Goal: Obtain resource: Download file/media

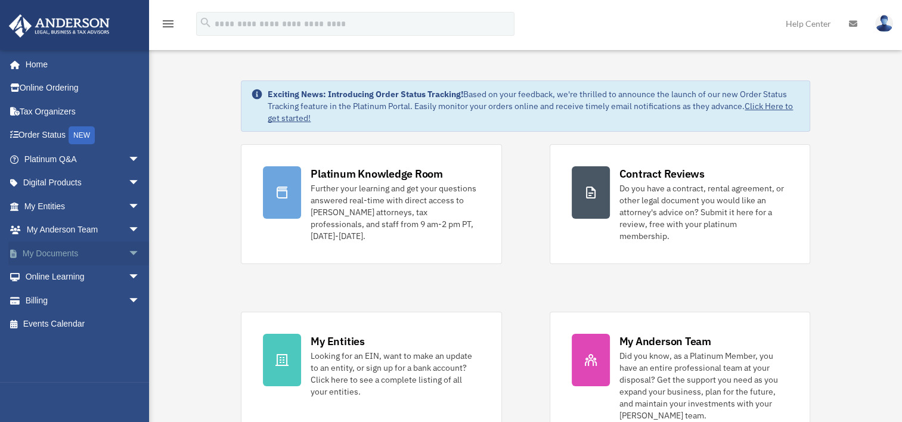
click at [128, 252] on span "arrow_drop_down" at bounding box center [140, 253] width 24 height 24
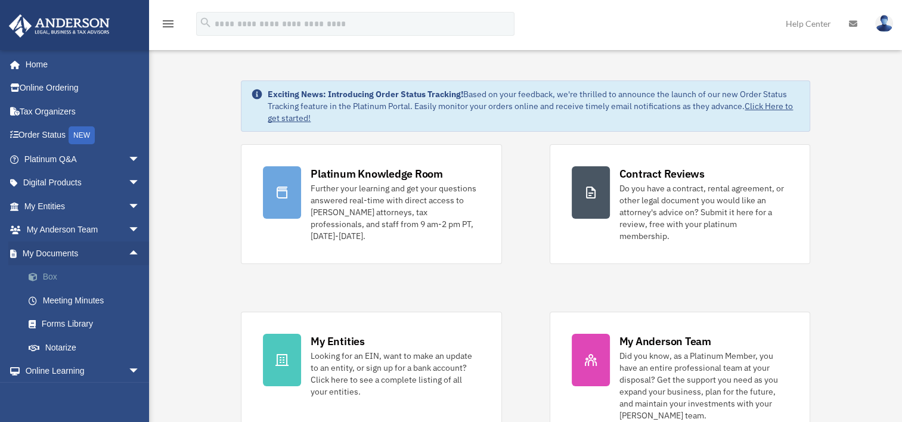
click at [101, 277] on link "Box" at bounding box center [87, 277] width 141 height 24
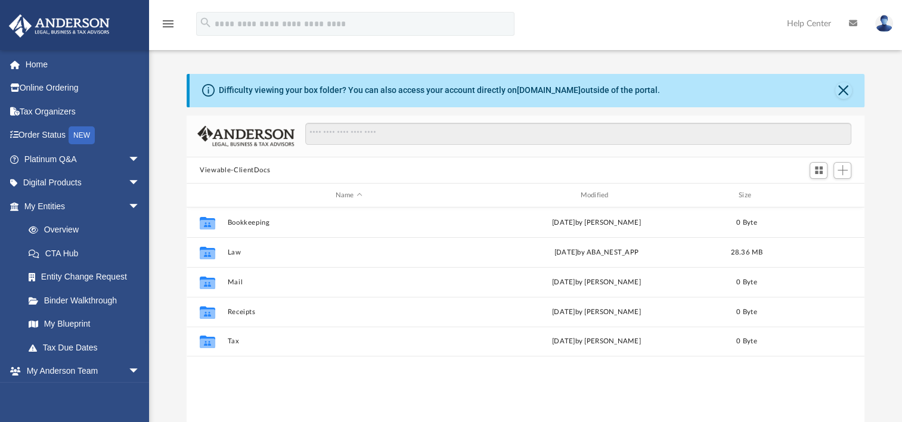
scroll to position [262, 668]
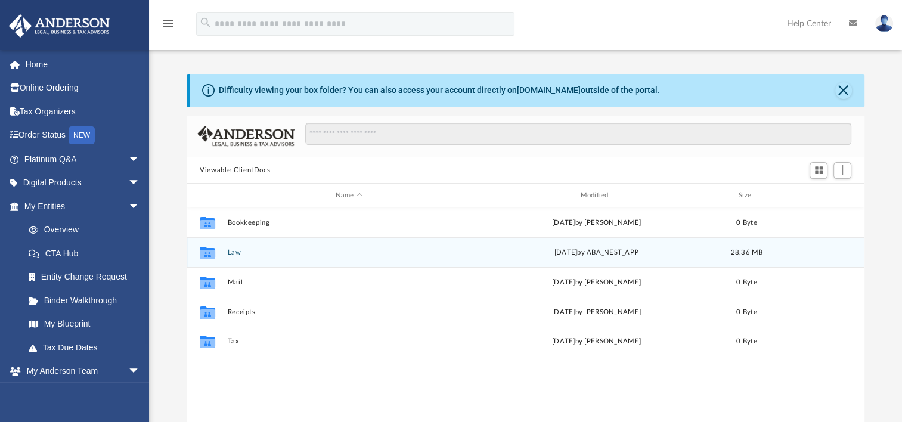
click at [231, 251] on button "Law" at bounding box center [349, 253] width 243 height 8
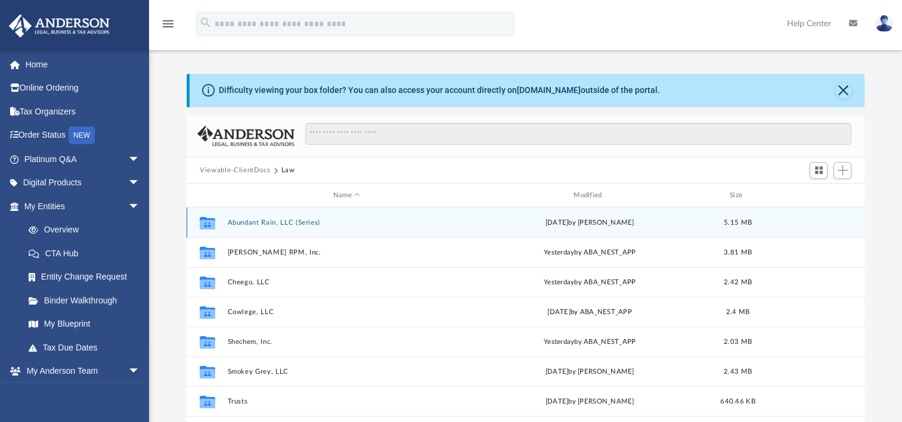
click at [293, 224] on button "Abundant Rain, LLC (Series)" at bounding box center [347, 223] width 238 height 8
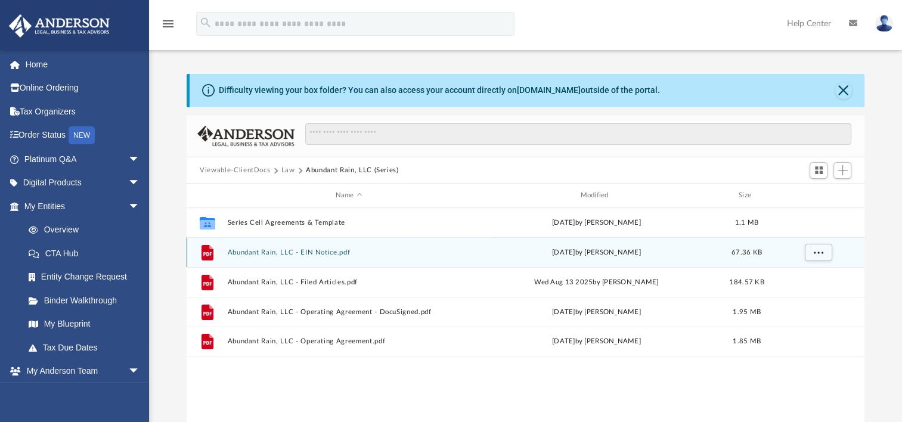
click at [307, 248] on div "File Abundant Rain, LLC - EIN Notice.pdf Thu Aug 14 2025 by Morgan Winkler 67.3…" at bounding box center [526, 252] width 678 height 30
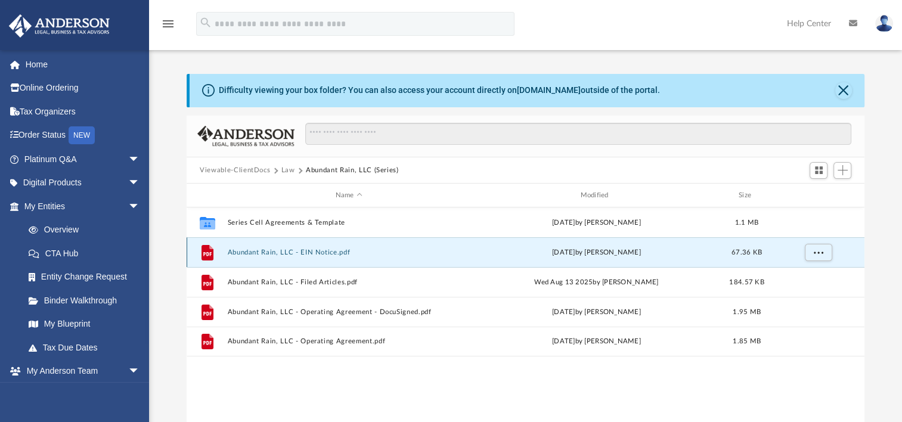
click at [313, 253] on button "Abundant Rain, LLC - EIN Notice.pdf" at bounding box center [349, 253] width 243 height 8
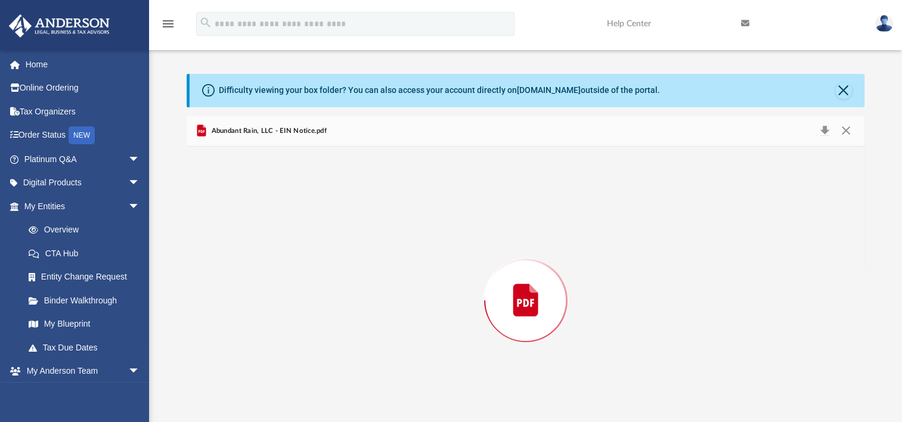
scroll to position [32, 0]
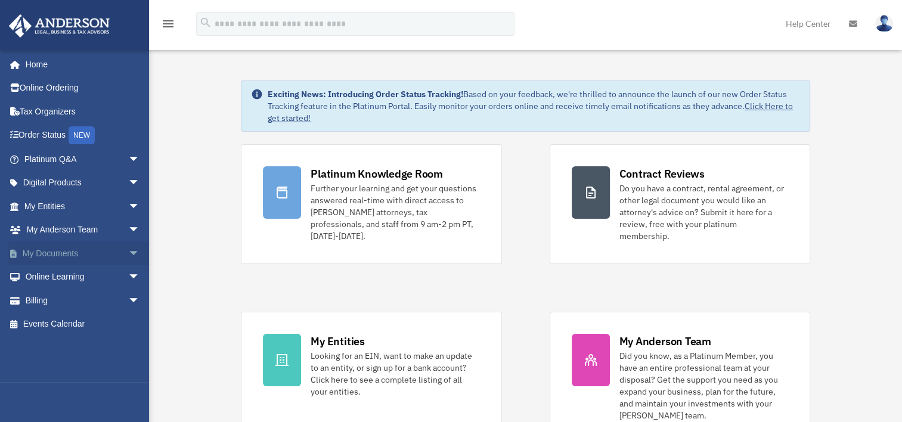
click at [91, 250] on link "My Documents arrow_drop_down" at bounding box center [83, 253] width 150 height 24
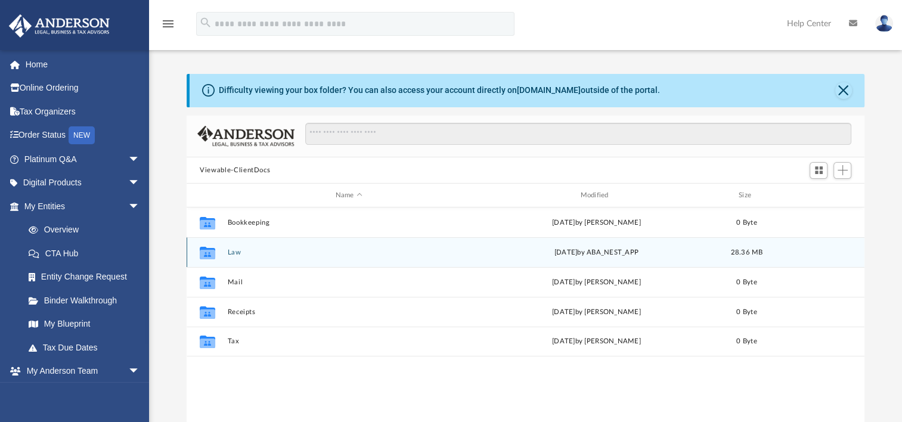
scroll to position [262, 668]
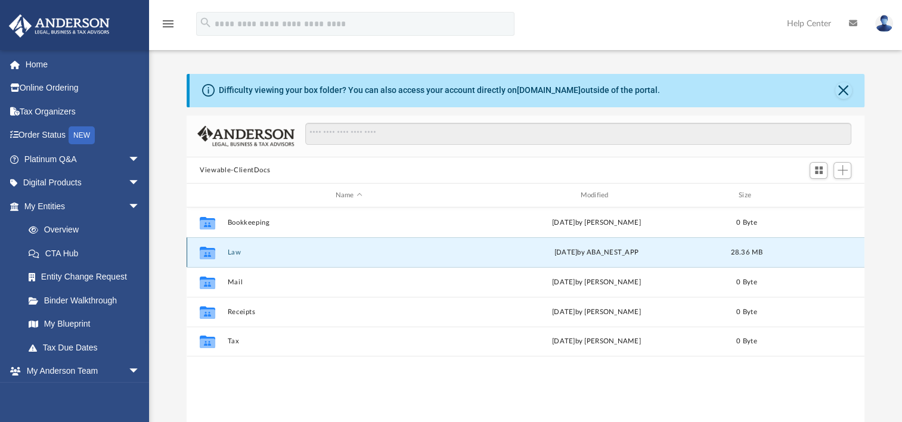
click at [233, 252] on button "Law" at bounding box center [349, 253] width 243 height 8
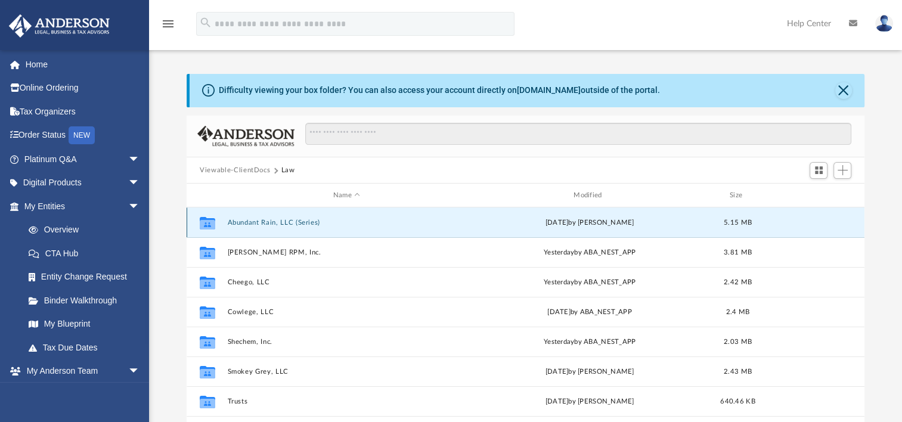
click at [289, 224] on button "Abundant Rain, LLC (Series)" at bounding box center [347, 223] width 238 height 8
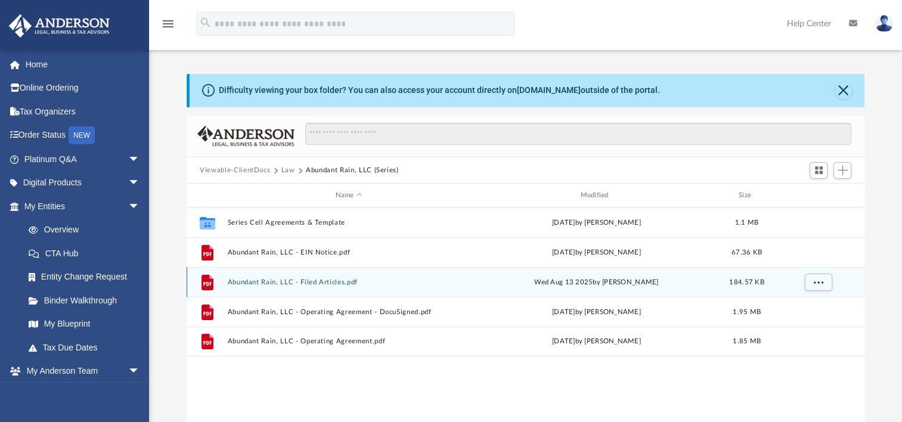
click at [330, 281] on button "Abundant Rain, LLC - Filed Articles.pdf" at bounding box center [349, 282] width 243 height 8
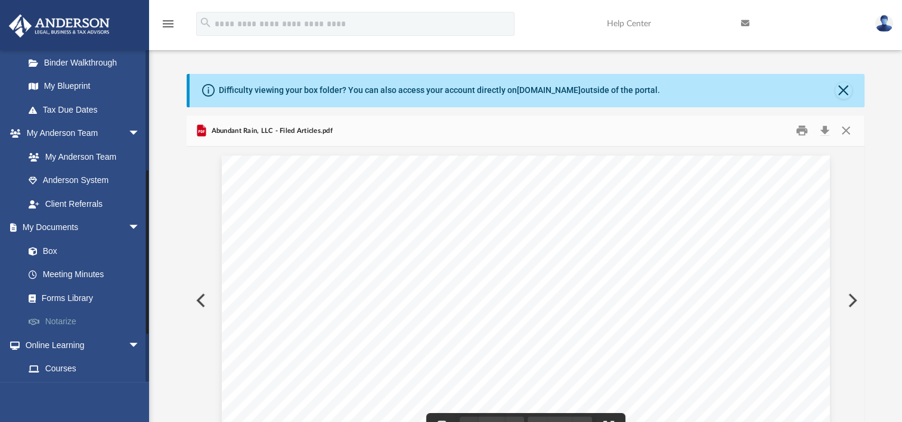
scroll to position [238, 0]
click at [72, 252] on link "Box" at bounding box center [87, 250] width 141 height 24
click at [195, 296] on button "Preview" at bounding box center [200, 300] width 26 height 33
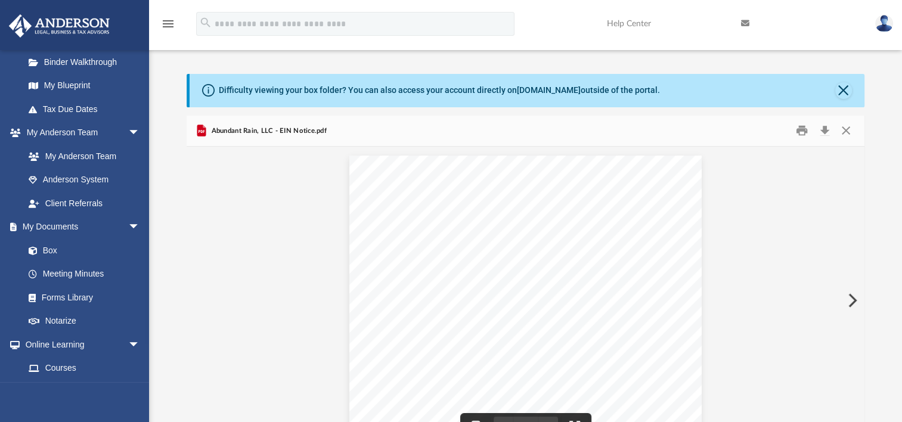
scroll to position [32, 0]
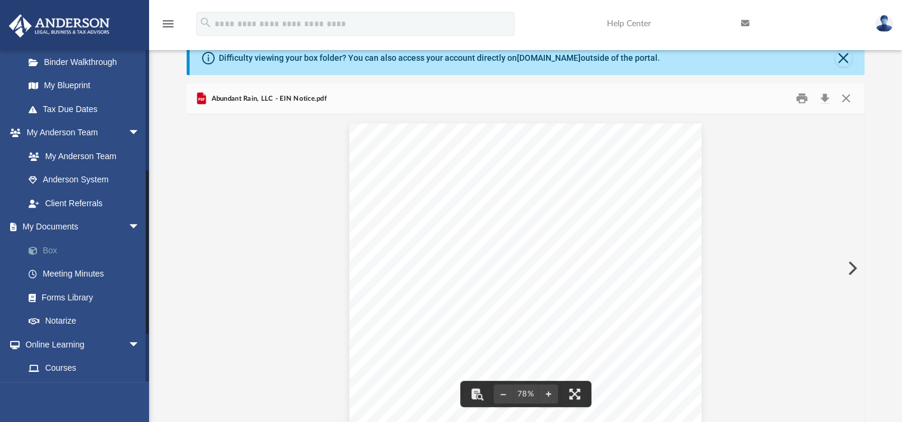
click at [69, 255] on link "Box" at bounding box center [87, 250] width 141 height 24
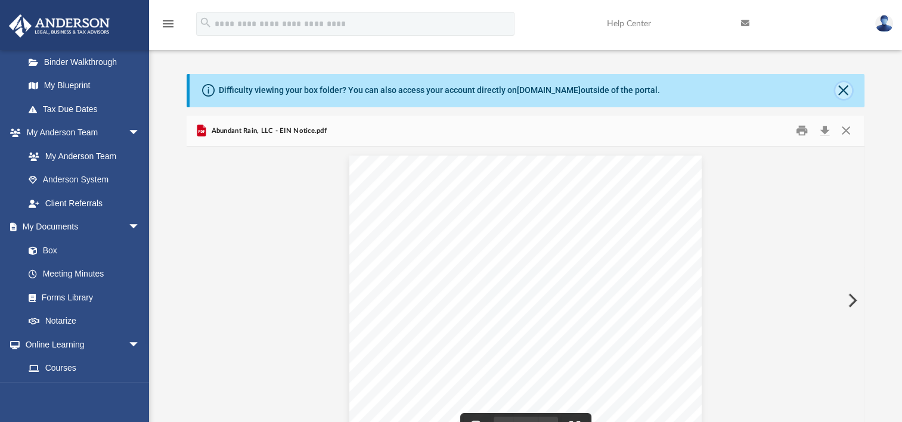
click at [839, 94] on button "Close" at bounding box center [843, 90] width 17 height 17
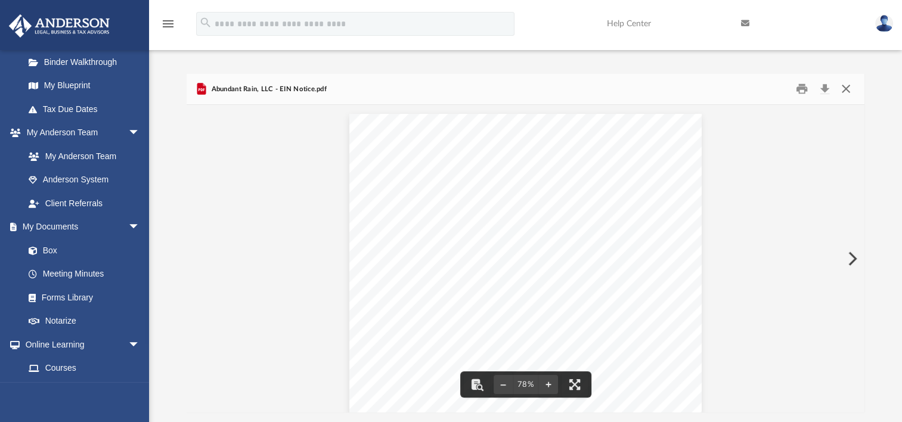
click at [848, 94] on button "Close" at bounding box center [845, 89] width 21 height 18
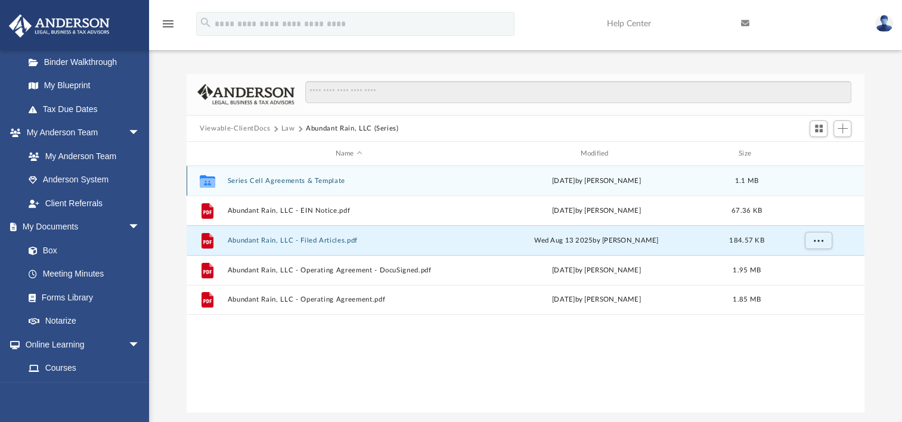
click at [251, 178] on button "Series Cell Agreements & Template" at bounding box center [349, 181] width 243 height 8
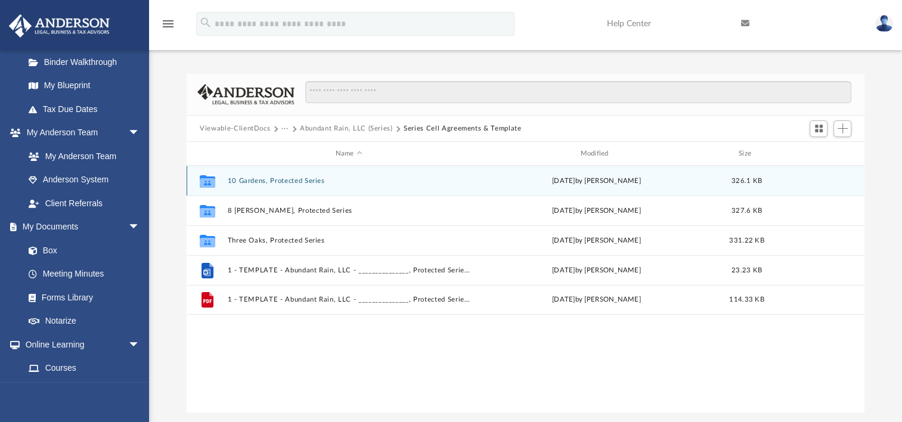
click at [293, 178] on button "10 Gardens, Protected Series" at bounding box center [349, 181] width 243 height 8
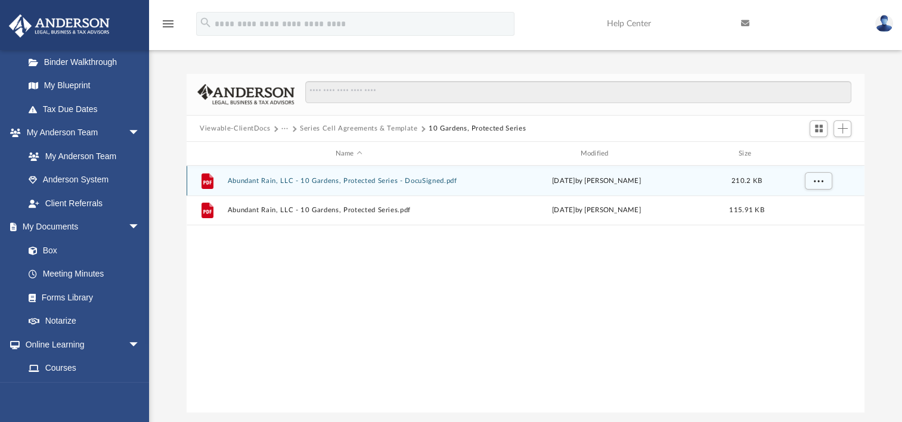
click at [306, 179] on button "Abundant Rain, LLC - 10 Gardens, Protected Series - DocuSigned.pdf" at bounding box center [349, 181] width 243 height 8
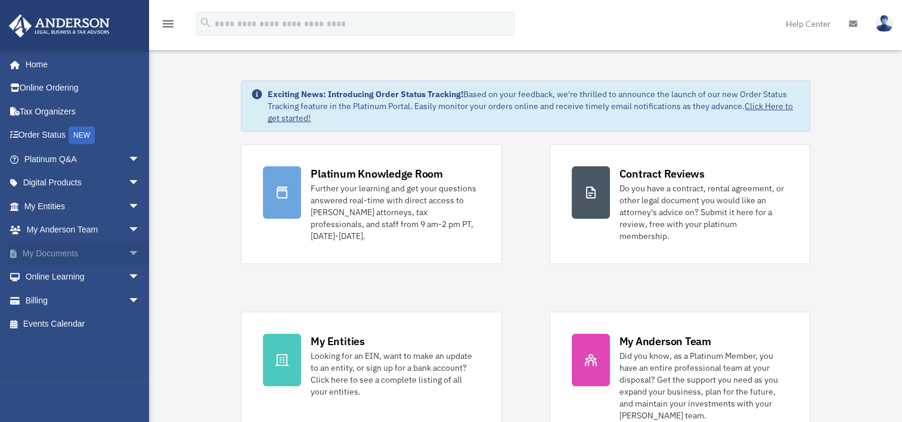
click at [35, 249] on link "My Documents arrow_drop_down" at bounding box center [83, 253] width 150 height 24
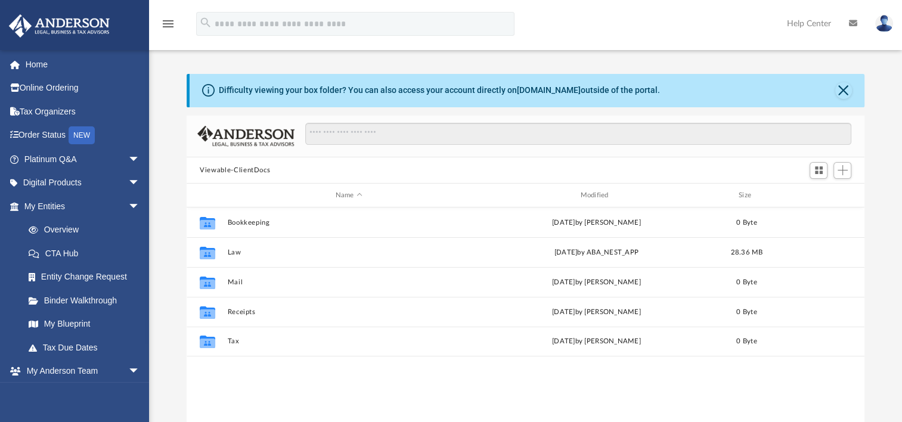
scroll to position [262, 668]
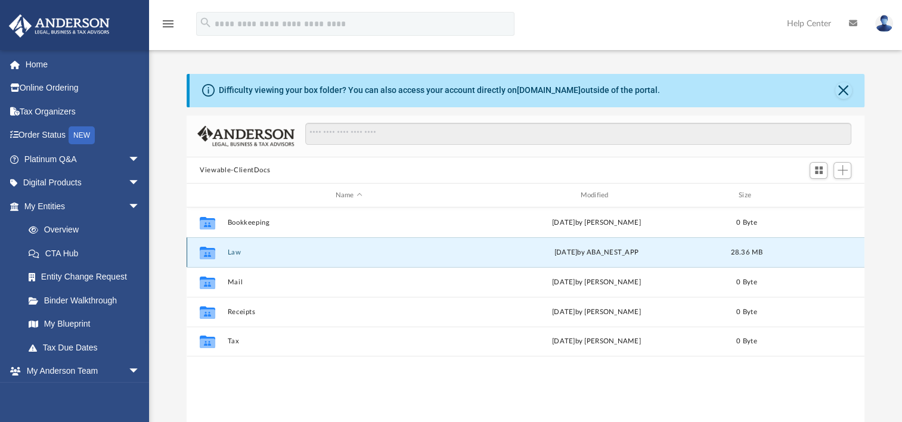
click at [244, 250] on button "Law" at bounding box center [349, 253] width 243 height 8
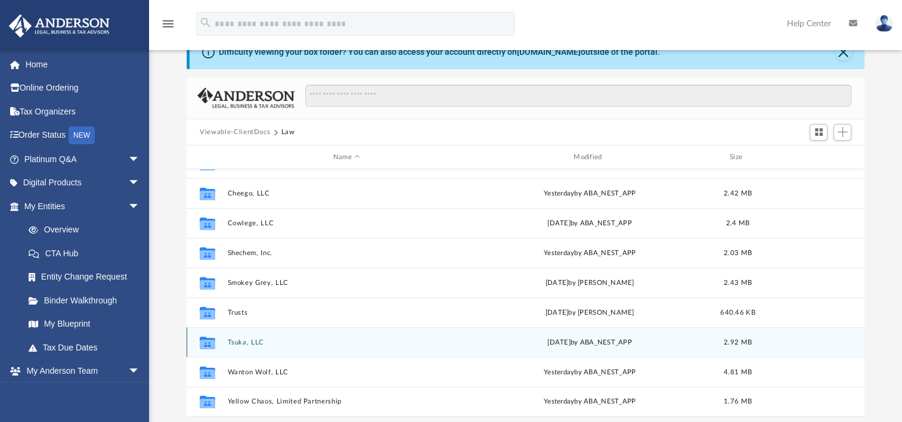
scroll to position [60, 0]
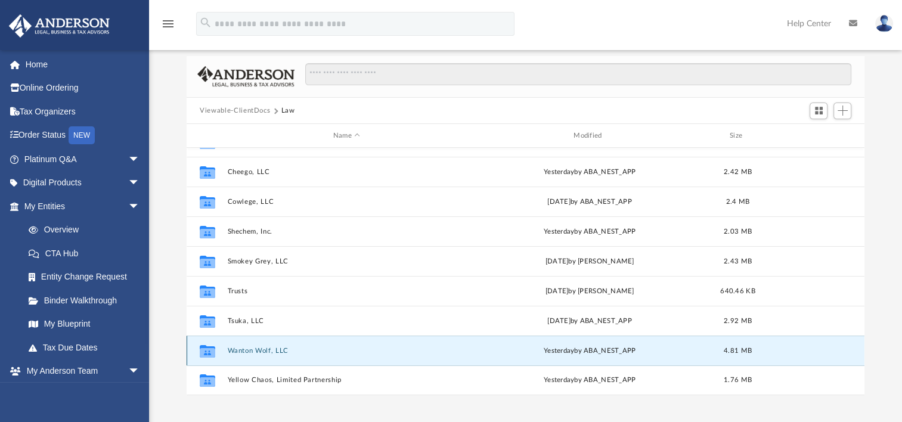
click at [260, 347] on button "Wanton Wolf, LLC" at bounding box center [347, 351] width 238 height 8
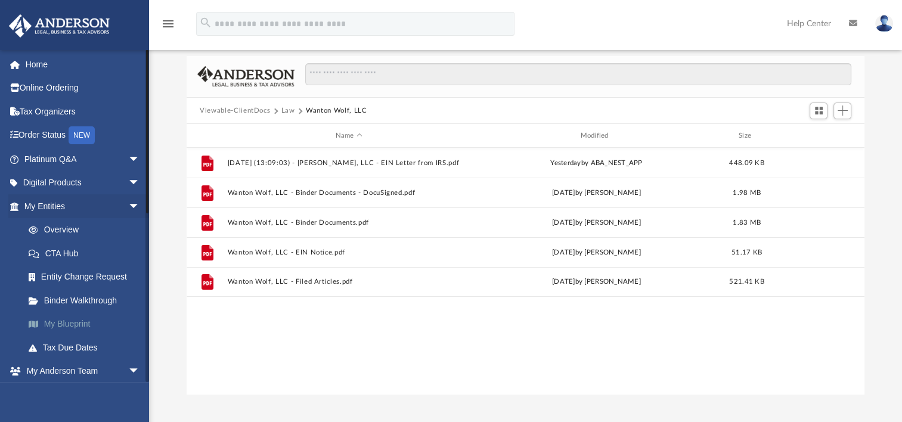
click at [88, 322] on link "My Blueprint" at bounding box center [87, 324] width 141 height 24
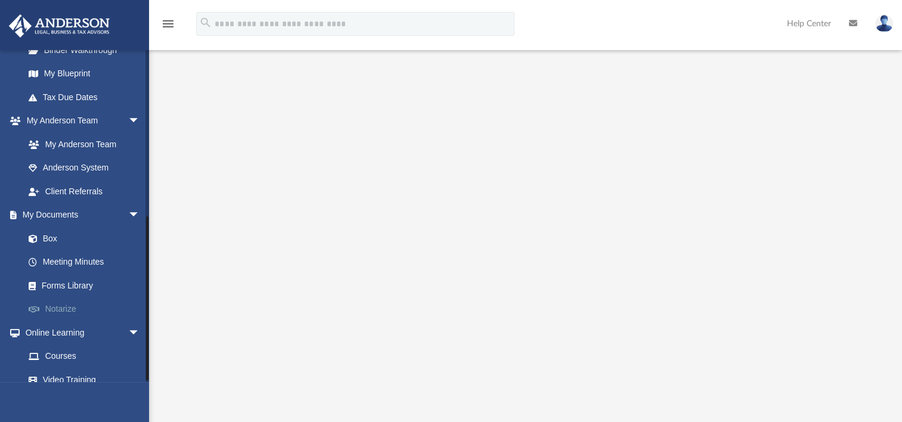
scroll to position [333, 0]
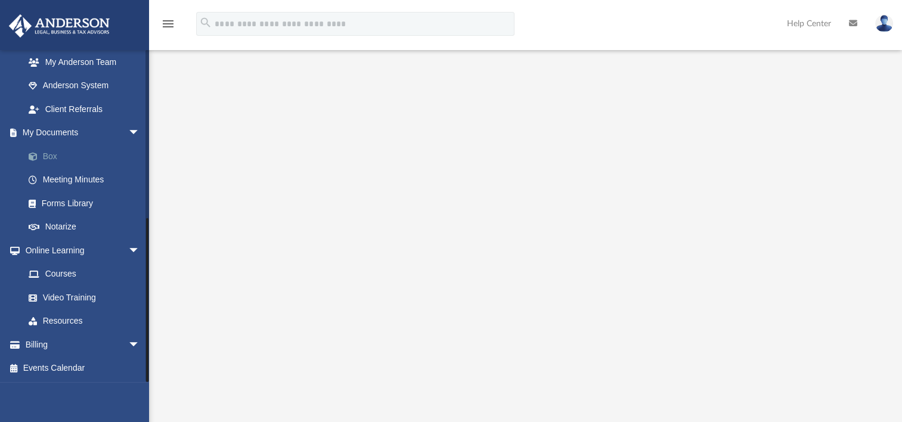
click at [60, 155] on link "Box" at bounding box center [87, 156] width 141 height 24
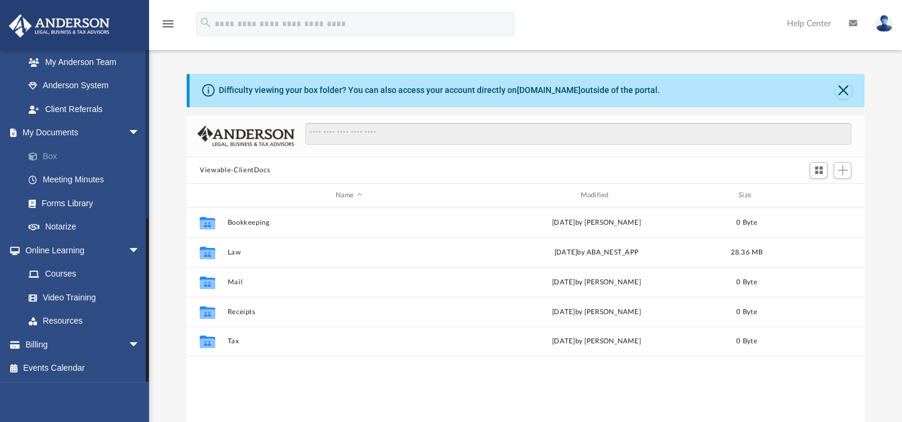
scroll to position [262, 668]
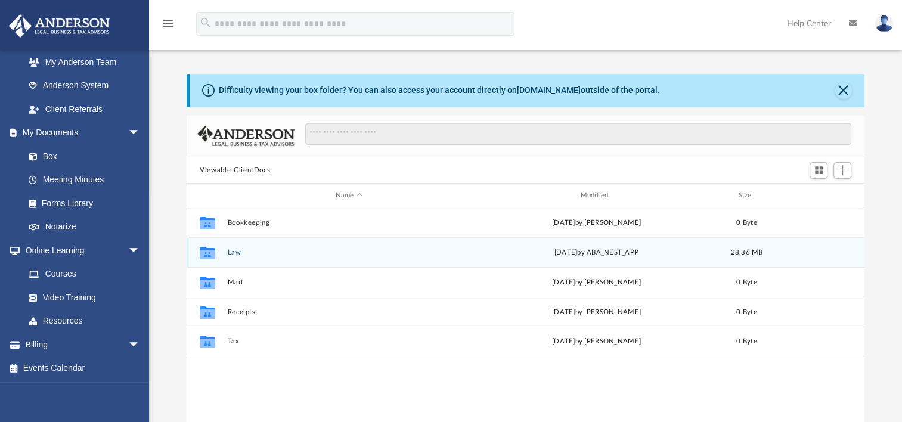
click at [238, 250] on button "Law" at bounding box center [349, 253] width 243 height 8
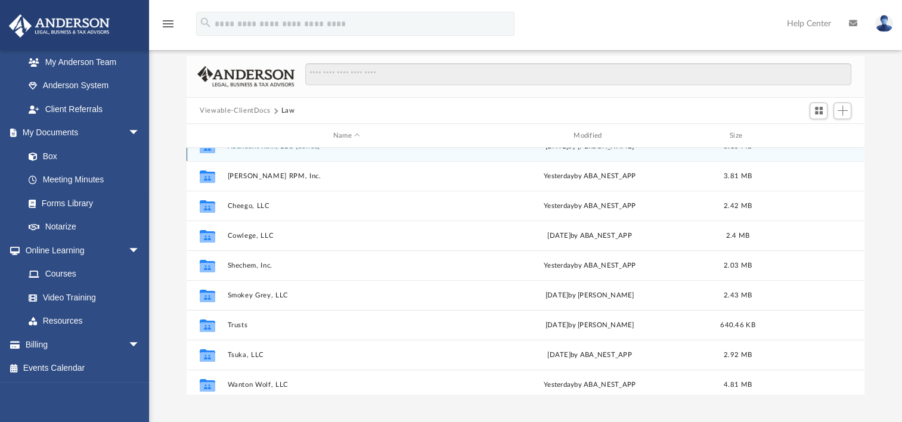
scroll to position [0, 0]
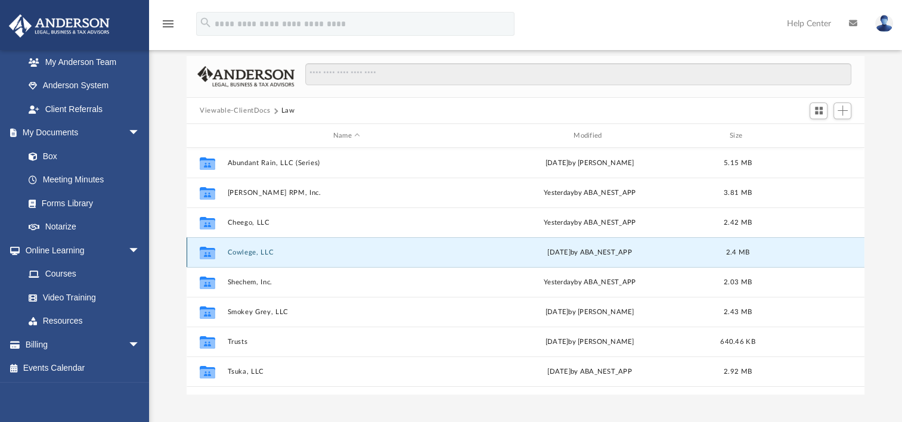
click at [246, 249] on button "Cowlege, LLC" at bounding box center [347, 253] width 238 height 8
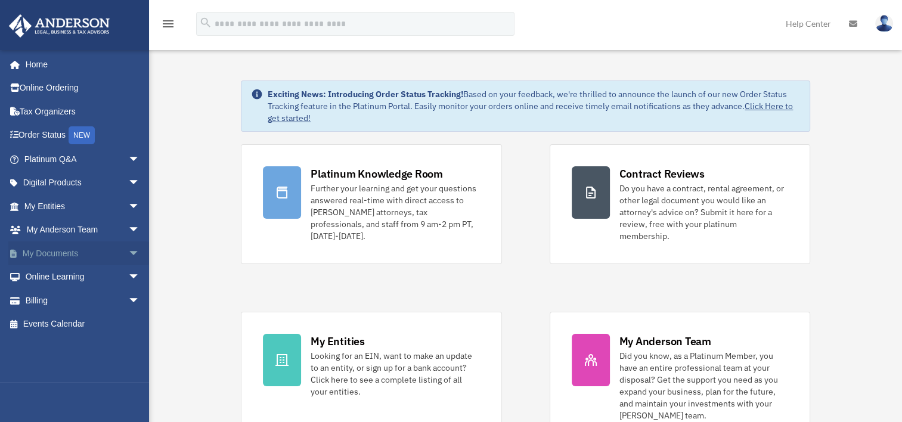
click at [104, 253] on link "My Documents arrow_drop_down" at bounding box center [83, 253] width 150 height 24
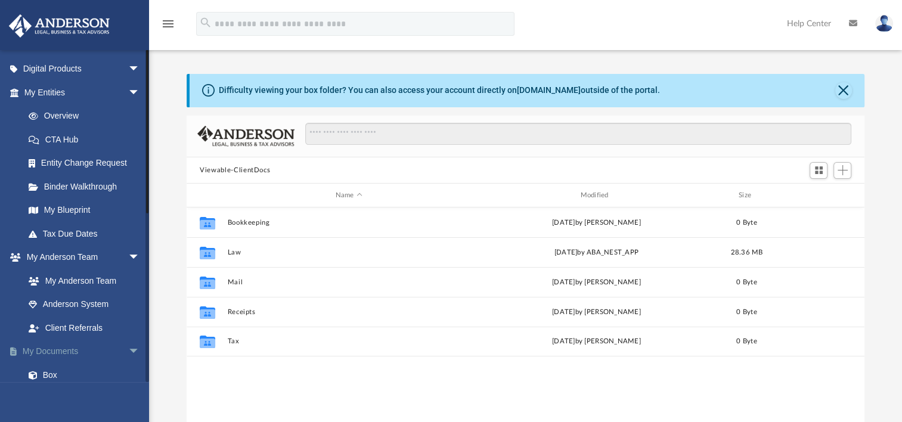
scroll to position [179, 0]
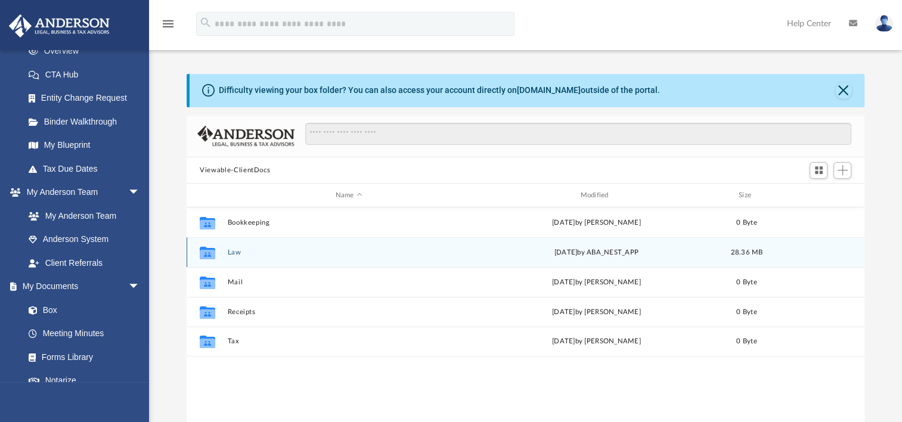
click at [235, 254] on button "Law" at bounding box center [349, 253] width 243 height 8
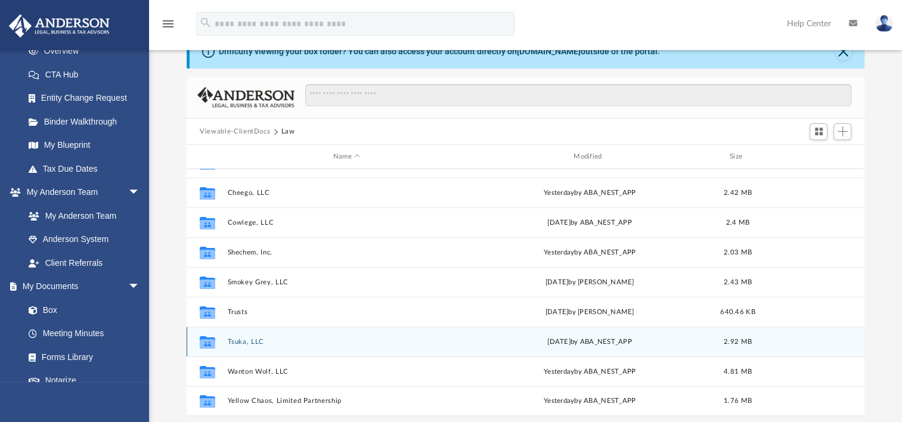
scroll to position [60, 0]
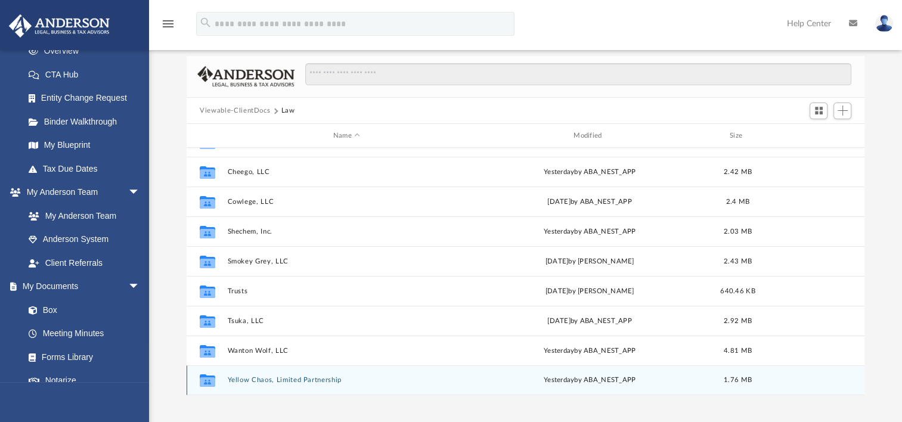
click at [287, 378] on button "Yellow Chaos, Limited Partnership" at bounding box center [347, 380] width 238 height 8
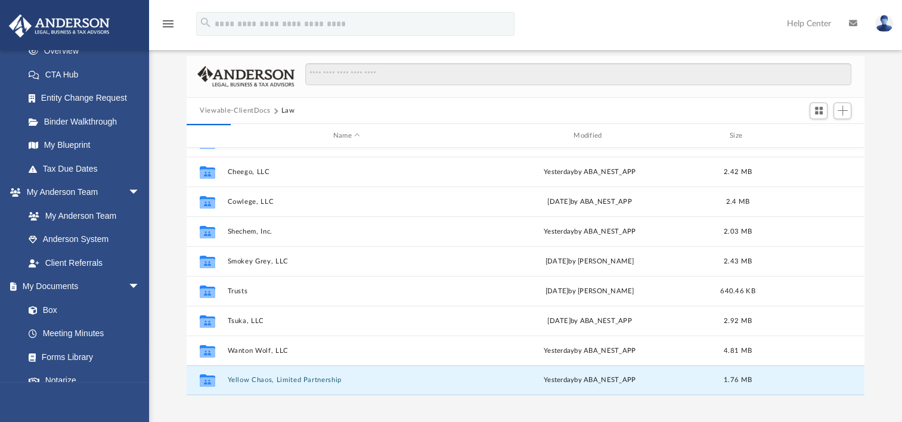
scroll to position [0, 0]
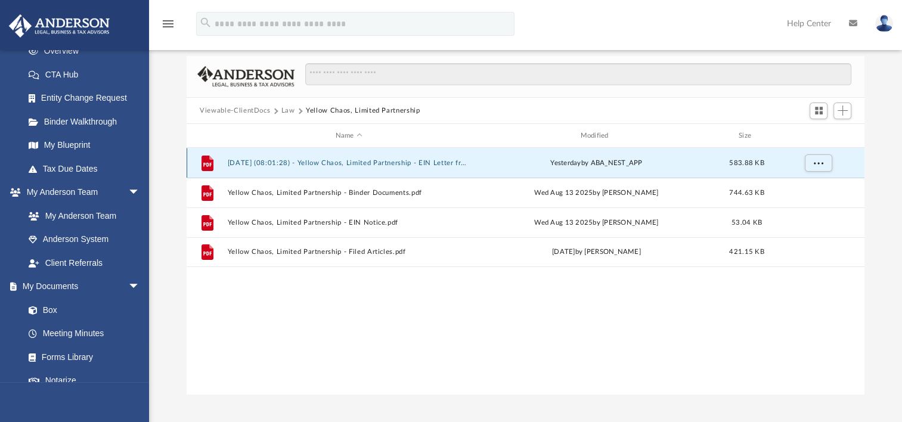
click at [400, 159] on button "[DATE] (08:01:28) - Yellow Chaos, Limited Partnership - EIN Letter from IRS.pdf" at bounding box center [349, 163] width 243 height 8
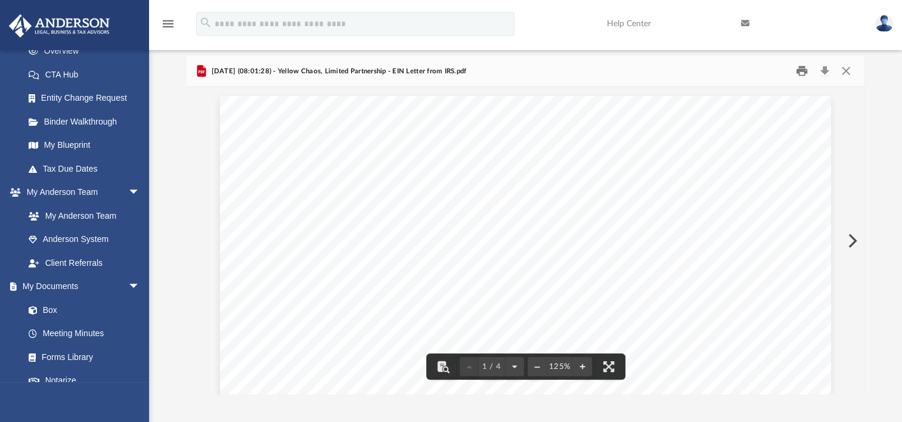
click at [807, 72] on button "Print" at bounding box center [802, 71] width 24 height 18
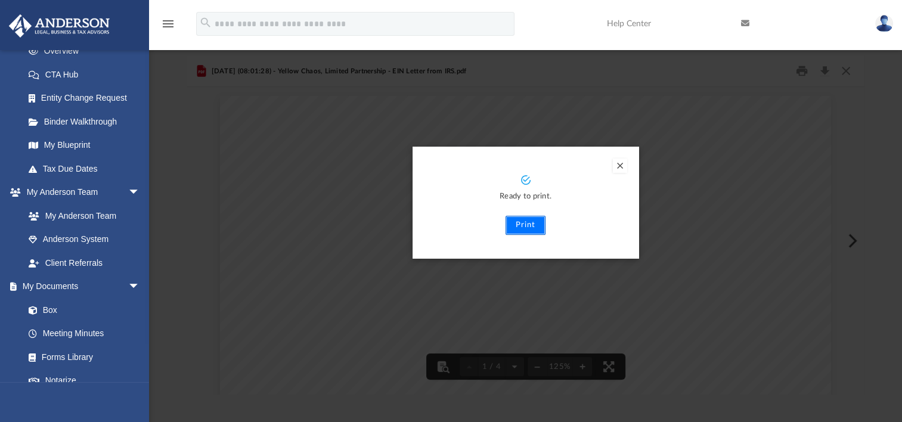
click at [528, 222] on button "Print" at bounding box center [526, 225] width 40 height 19
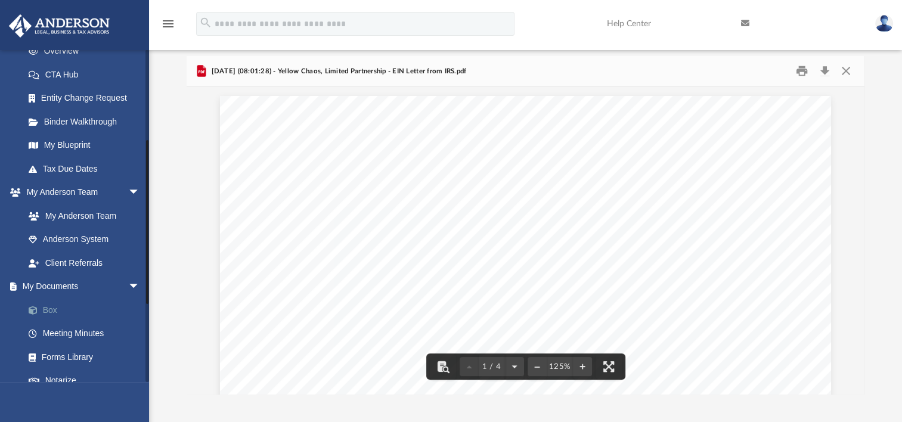
drag, startPoint x: 79, startPoint y: 308, endPoint x: 95, endPoint y: 310, distance: 16.3
click at [79, 308] on link "Box" at bounding box center [87, 310] width 141 height 24
click at [852, 242] on button "Preview" at bounding box center [851, 240] width 26 height 33
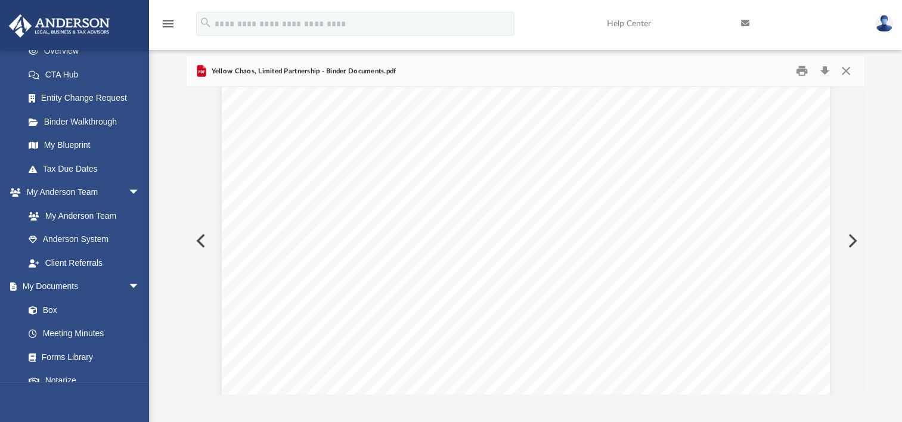
click at [853, 241] on button "Preview" at bounding box center [851, 240] width 26 height 33
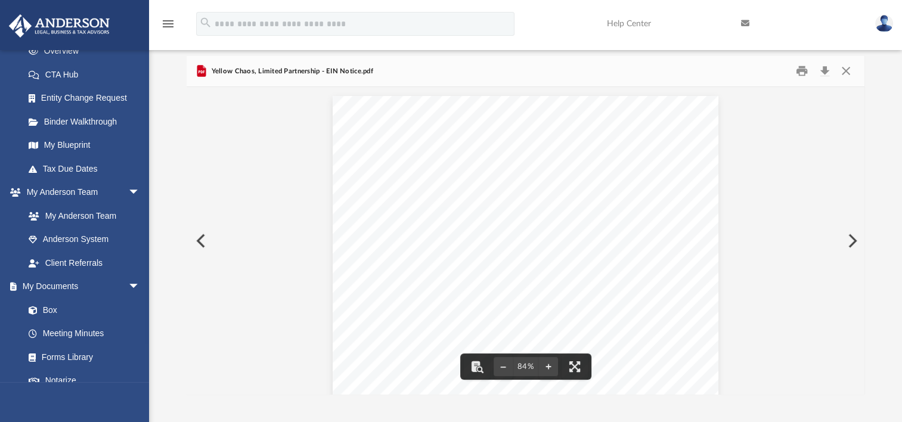
click at [851, 241] on button "Preview" at bounding box center [851, 240] width 26 height 33
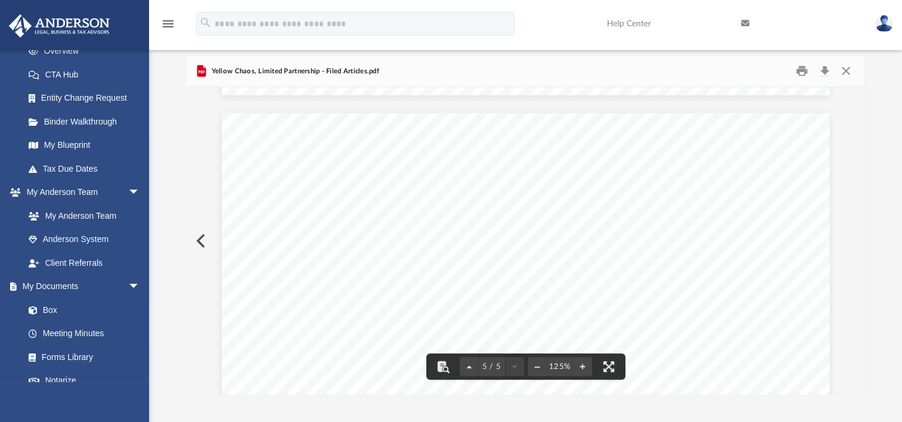
scroll to position [3179, 0]
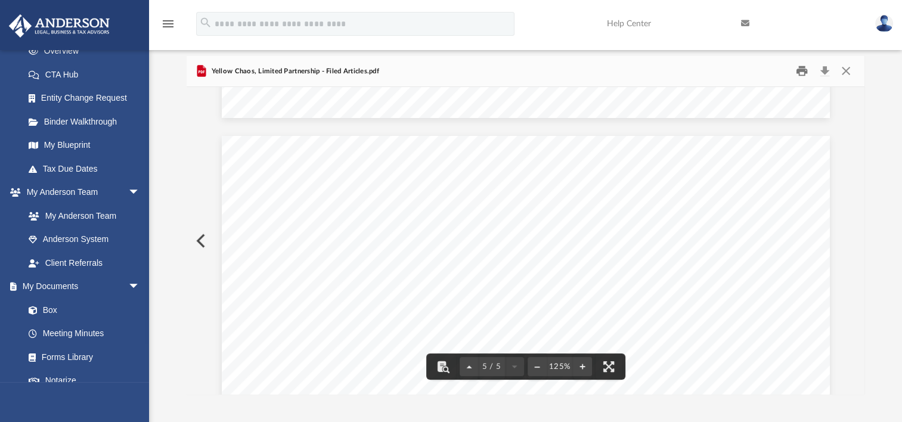
click at [802, 74] on button "Print" at bounding box center [802, 71] width 24 height 18
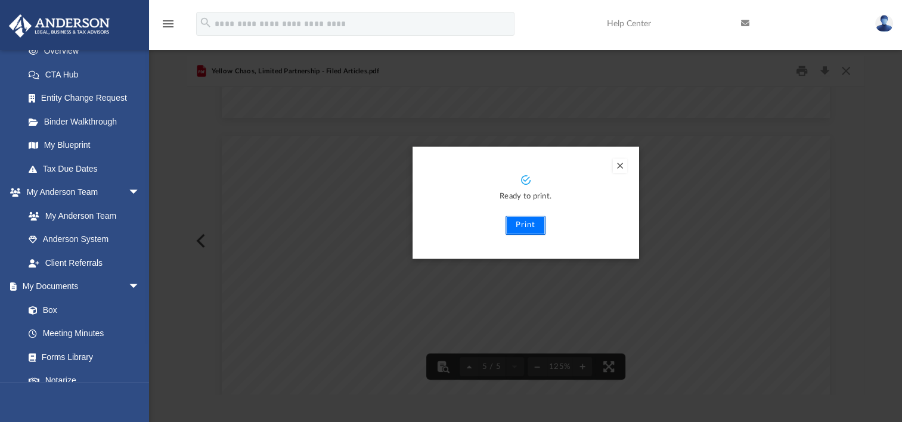
click at [536, 221] on button "Print" at bounding box center [526, 225] width 40 height 19
